Goal: Register for event/course

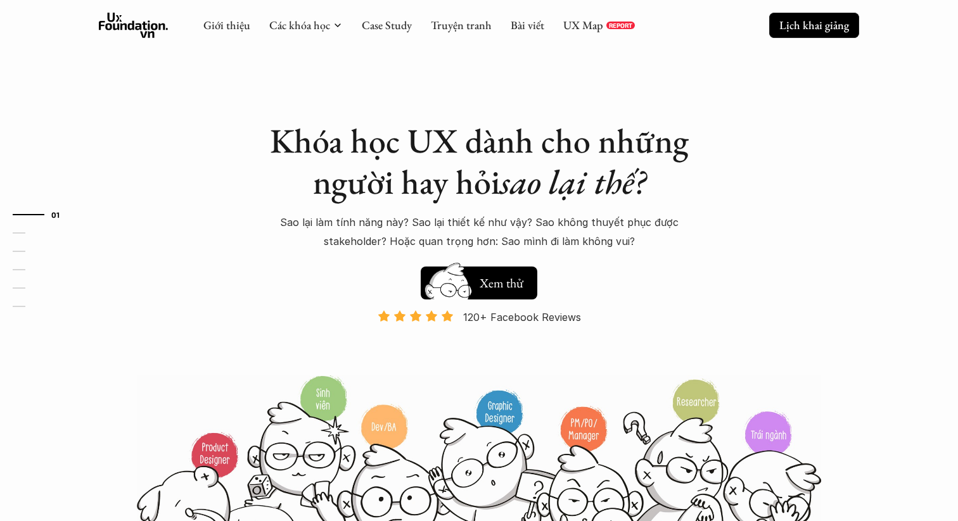
click at [819, 33] on link "Lịch khai giảng" at bounding box center [814, 25] width 90 height 25
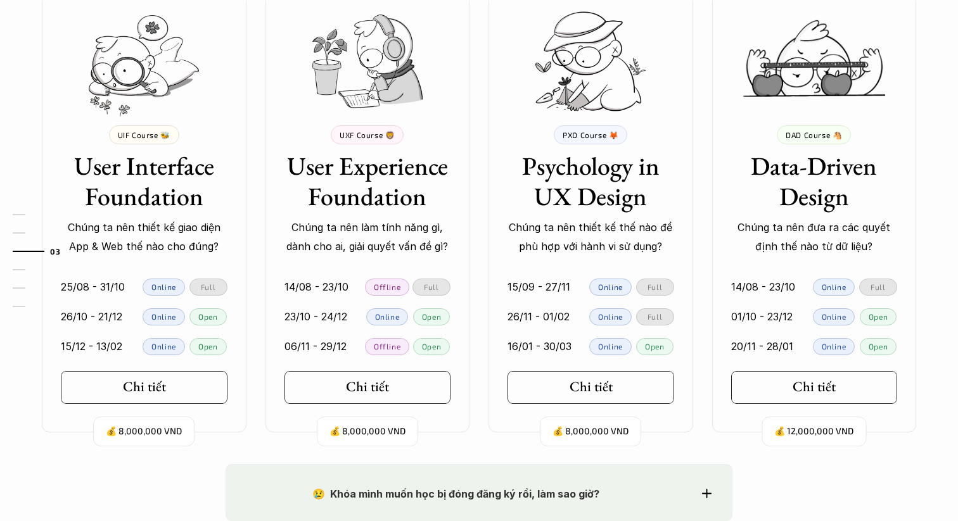
scroll to position [1201, 0]
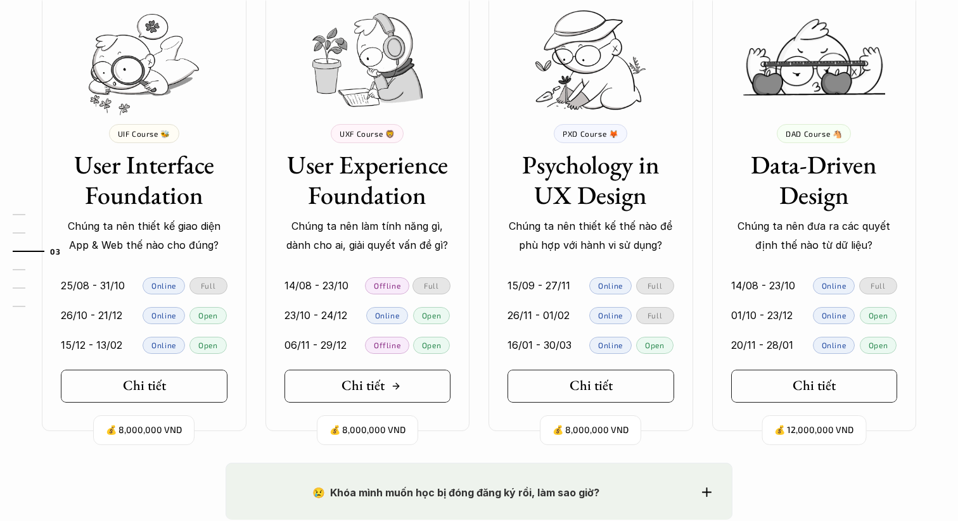
click at [387, 385] on div "Chi tiết" at bounding box center [372, 386] width 60 height 16
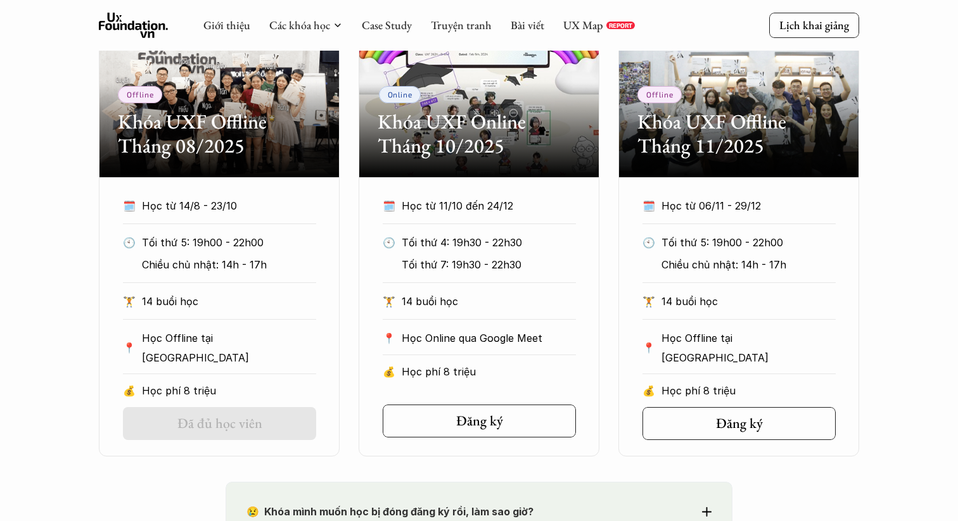
scroll to position [637, 0]
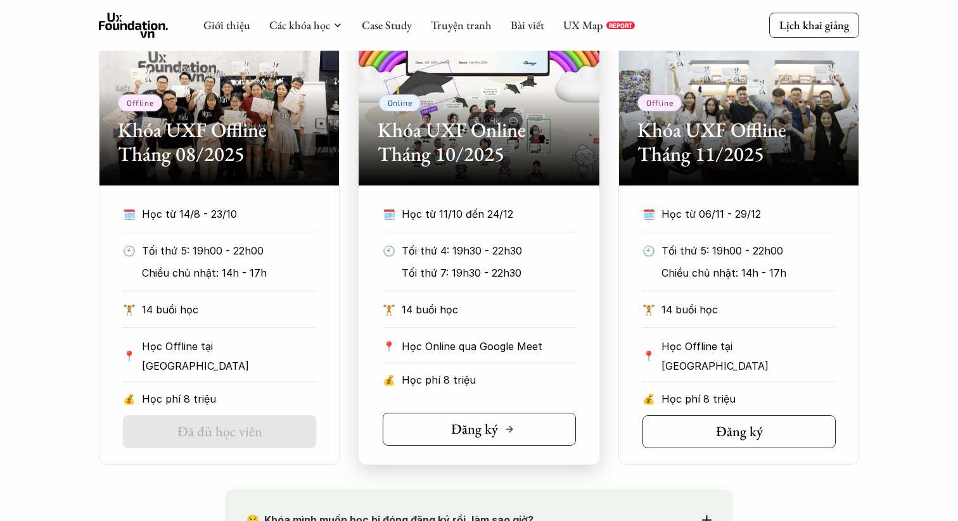
click at [503, 419] on link "Đăng ký" at bounding box center [479, 429] width 193 height 33
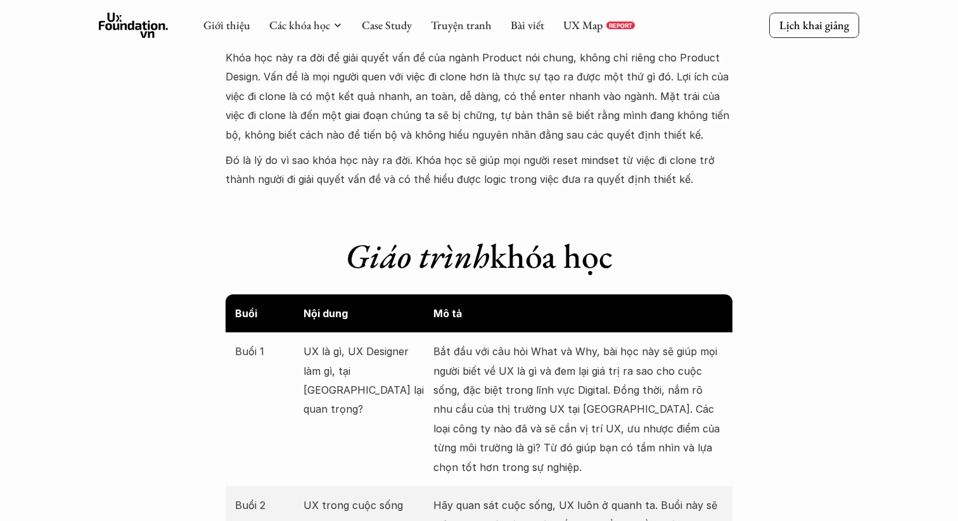
scroll to position [1203, 0]
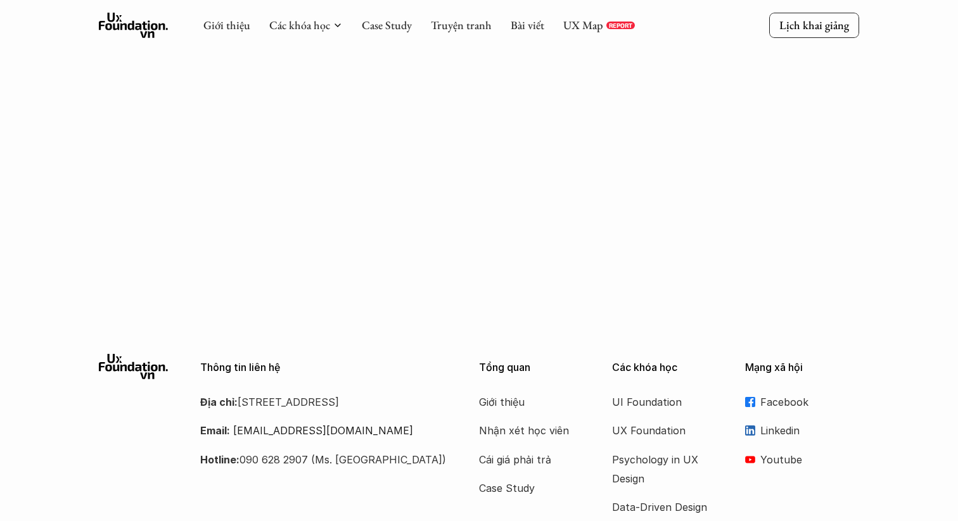
scroll to position [2024, 0]
